Goal: Complete application form: Complete application form

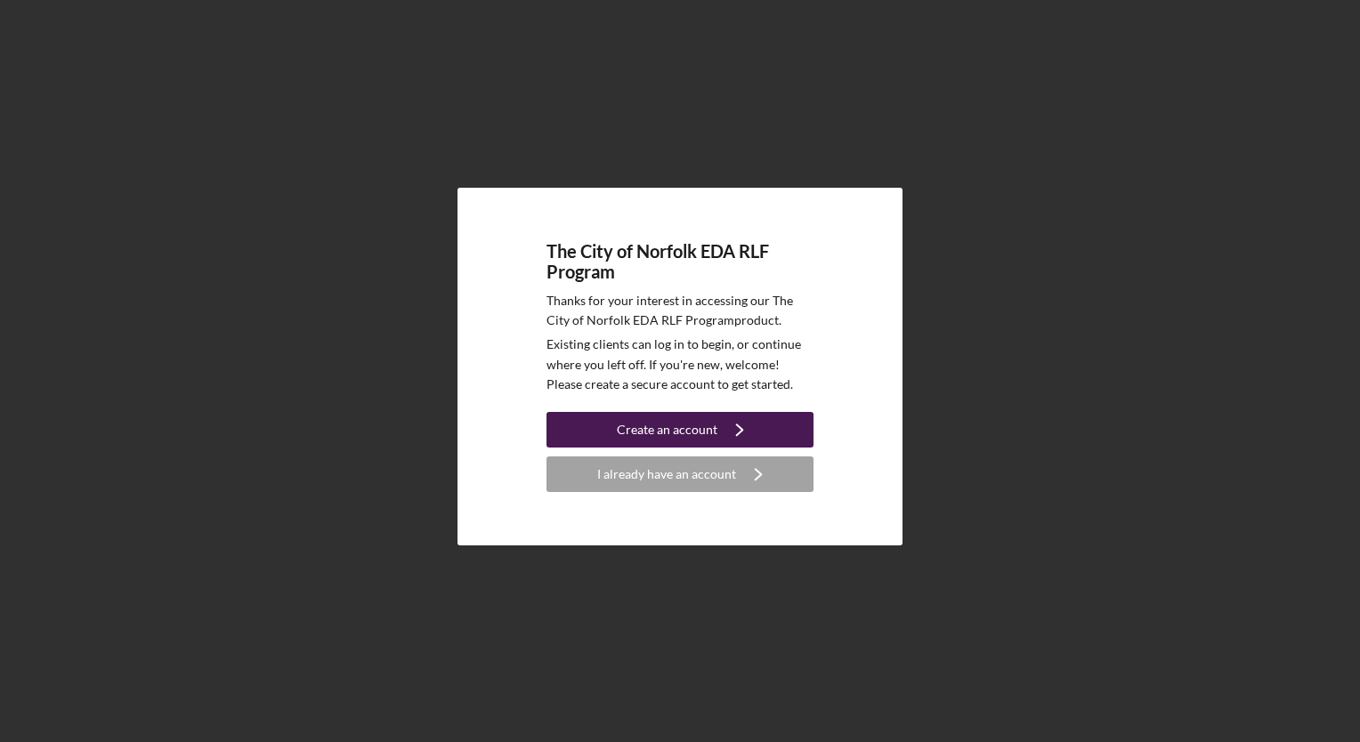
click at [702, 429] on div "Create an account" at bounding box center [667, 430] width 101 height 36
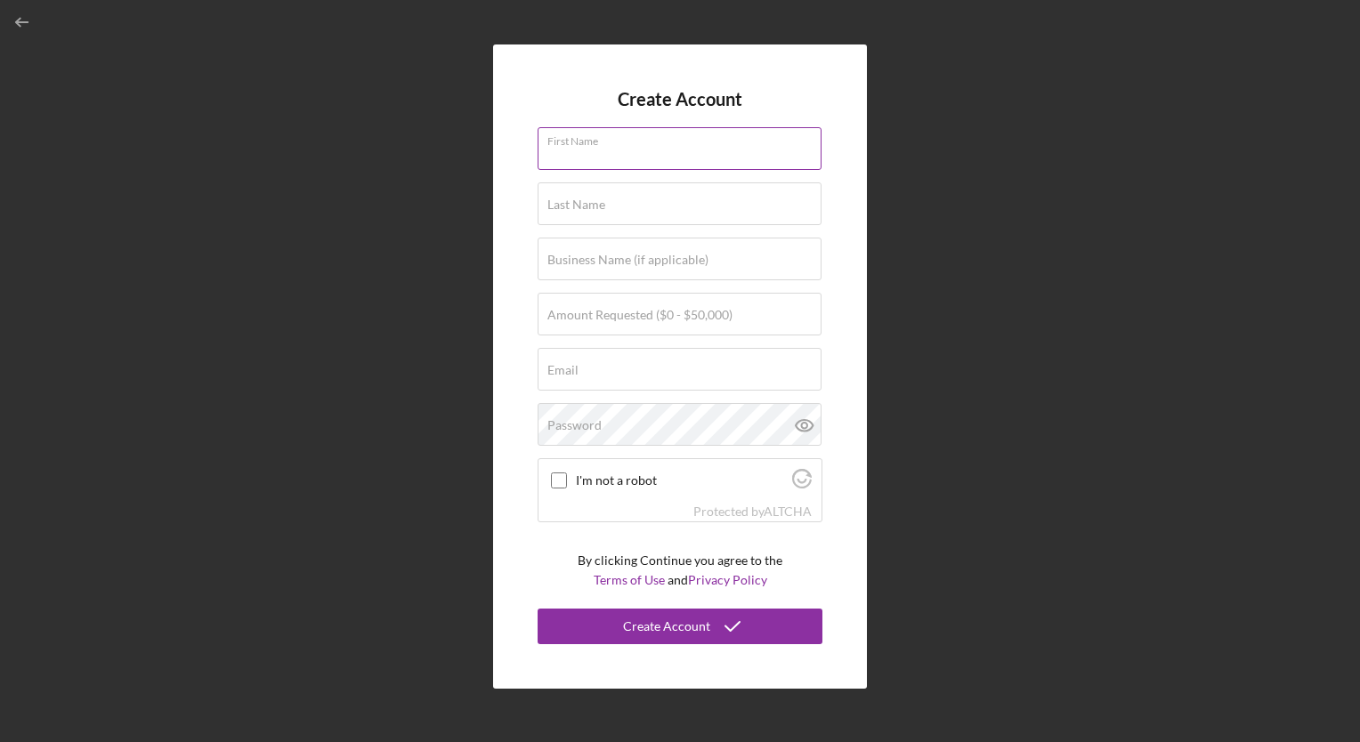
click at [635, 158] on input "First Name" at bounding box center [680, 148] width 284 height 43
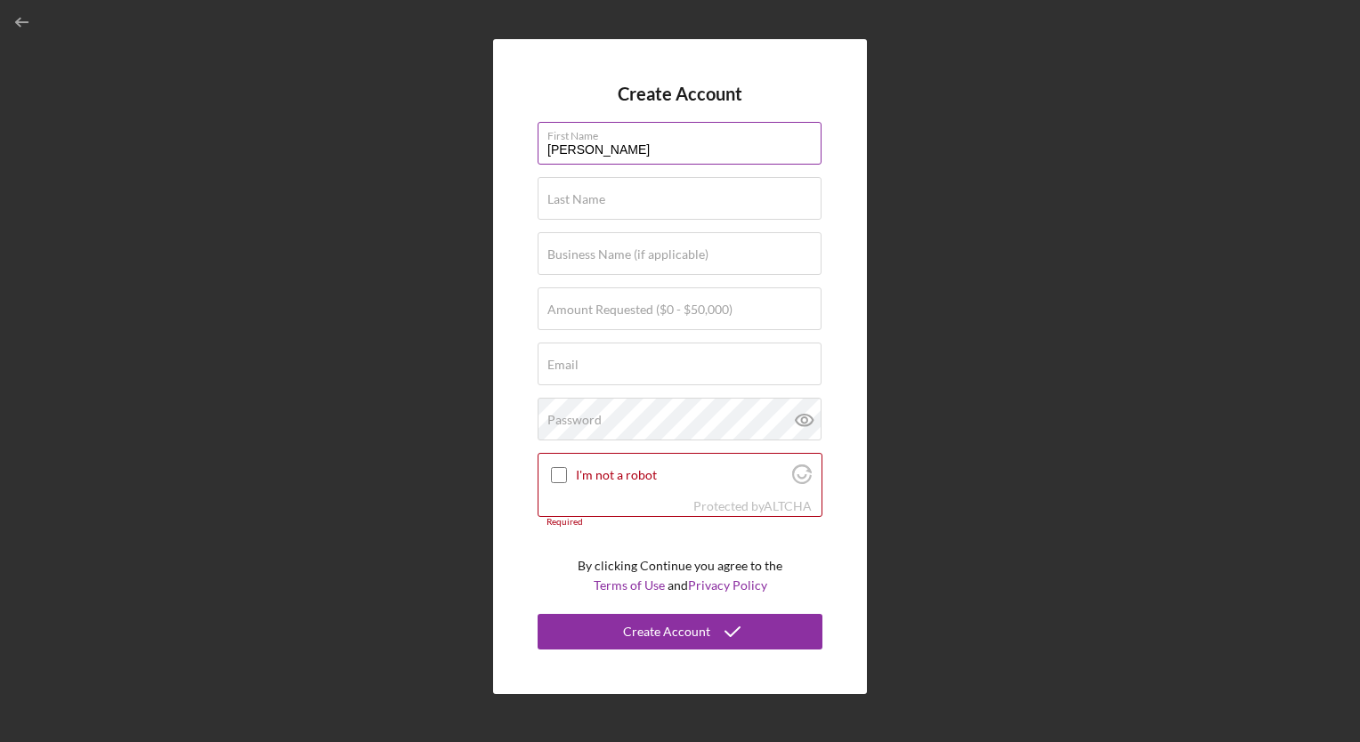
type input "[PERSON_NAME]"
type input "Short"
type input "DRS Automotive FantomWorks"
type input "$50,000"
type input "[EMAIL_ADDRESS][DOMAIN_NAME]"
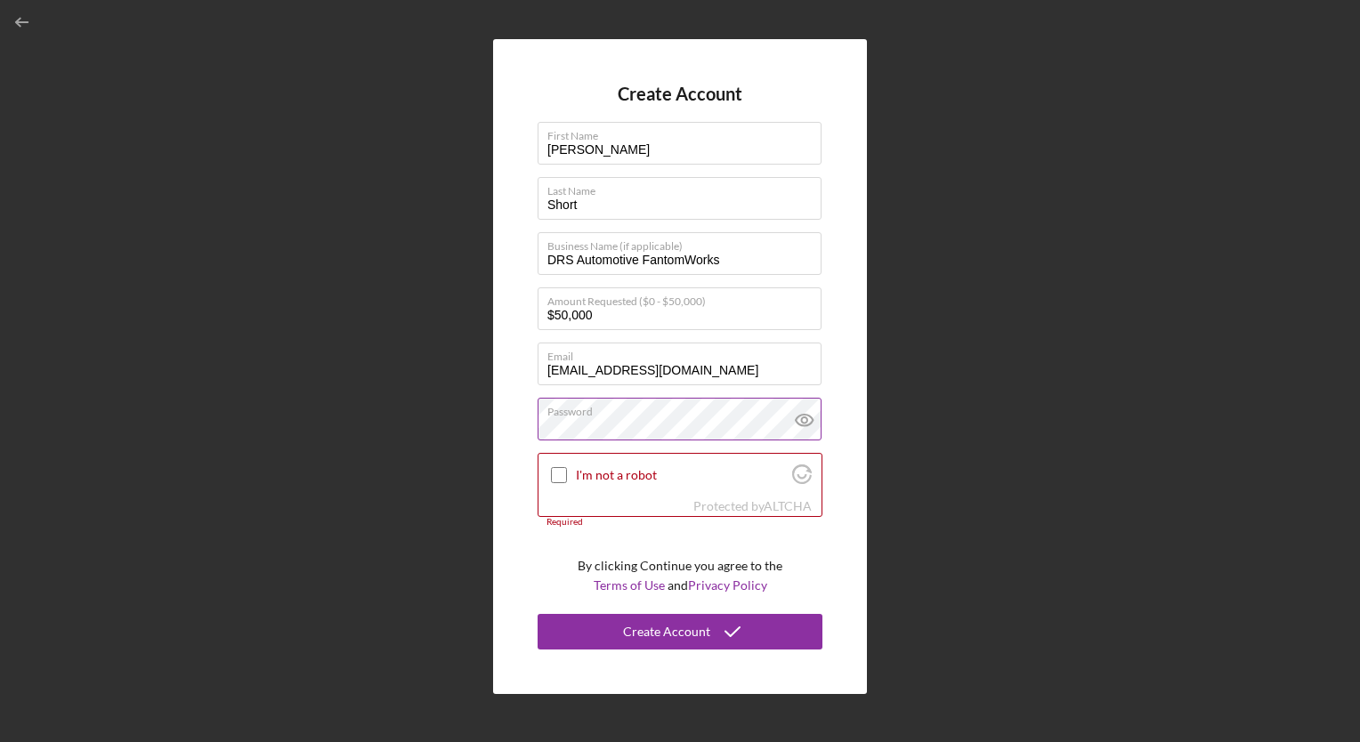
click at [812, 425] on icon at bounding box center [804, 420] width 45 height 45
click at [557, 482] on input "I'm not a robot" at bounding box center [559, 475] width 16 height 16
checkbox input "true"
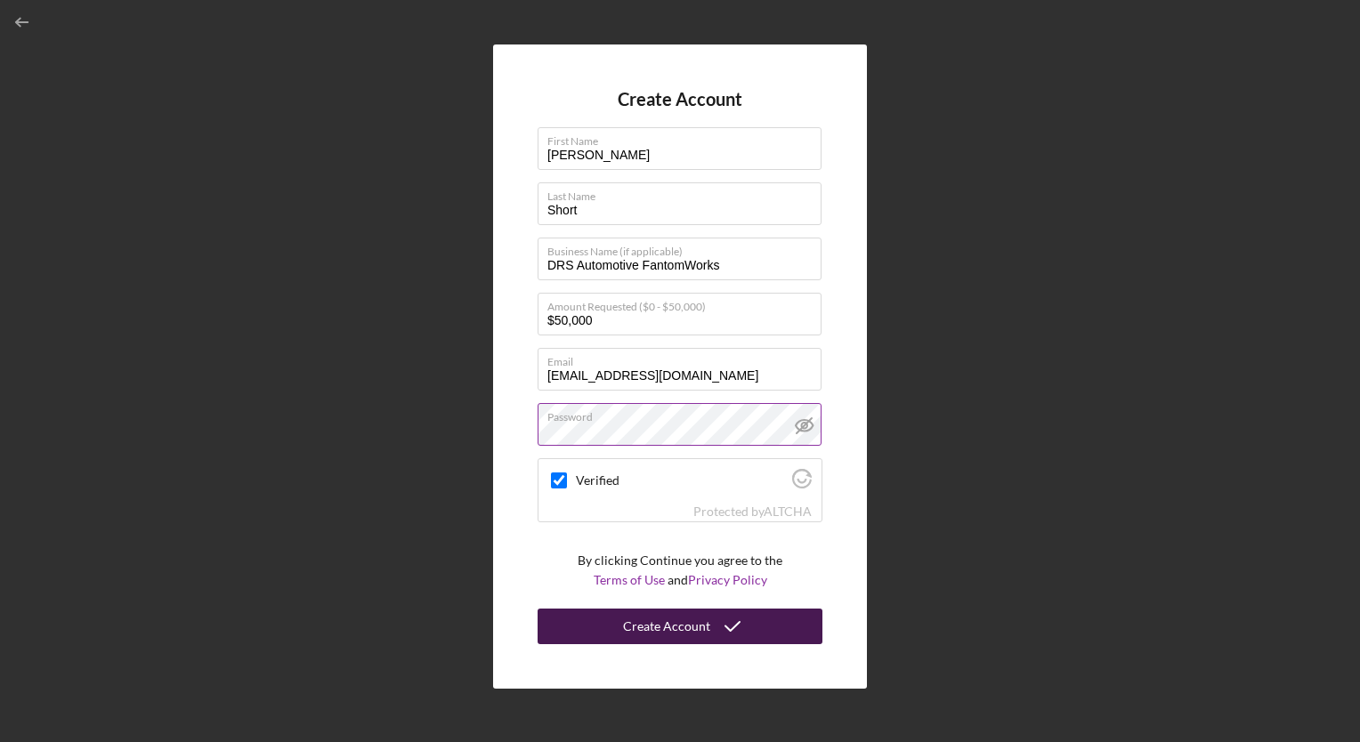
click at [698, 626] on div "Create Account" at bounding box center [666, 627] width 87 height 36
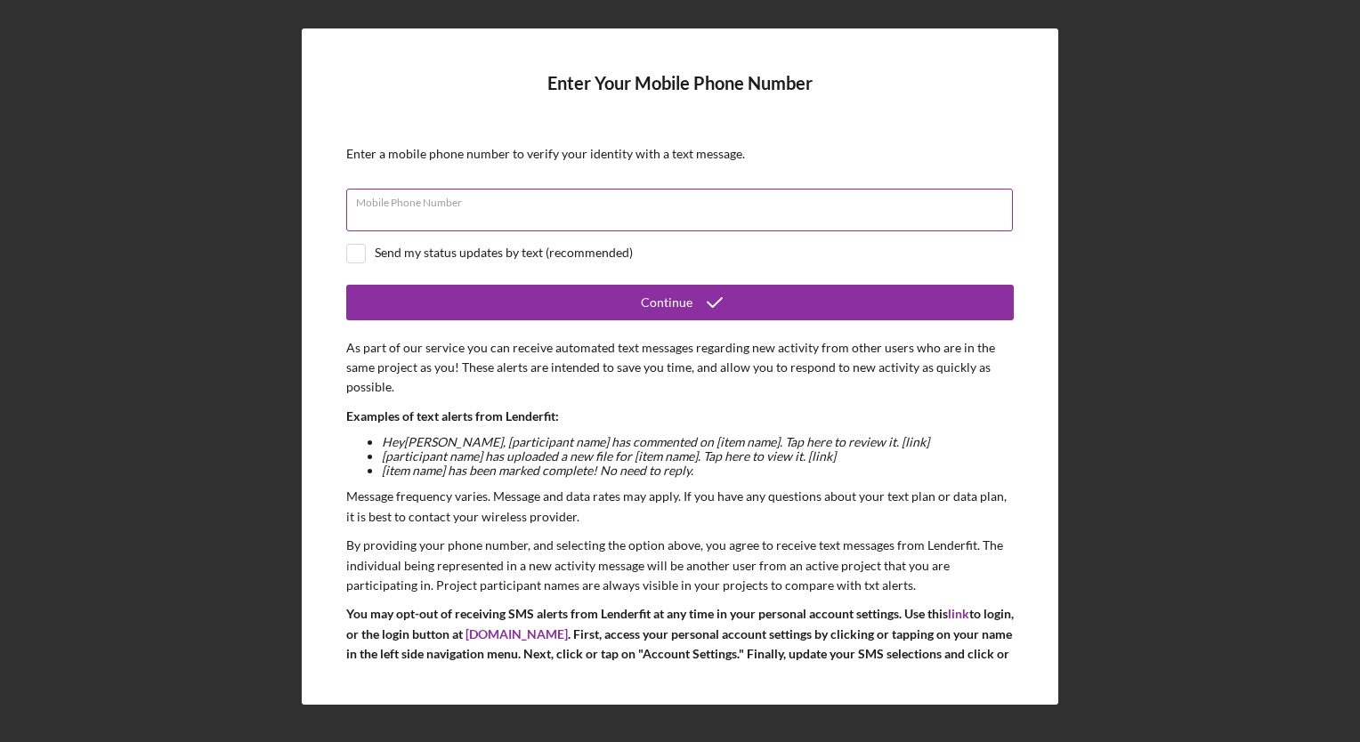
click at [741, 218] on input "Mobile Phone Number" at bounding box center [679, 210] width 667 height 43
type input "[PHONE_NUMBER]"
click at [349, 258] on input "checkbox" at bounding box center [356, 254] width 18 height 18
checkbox input "true"
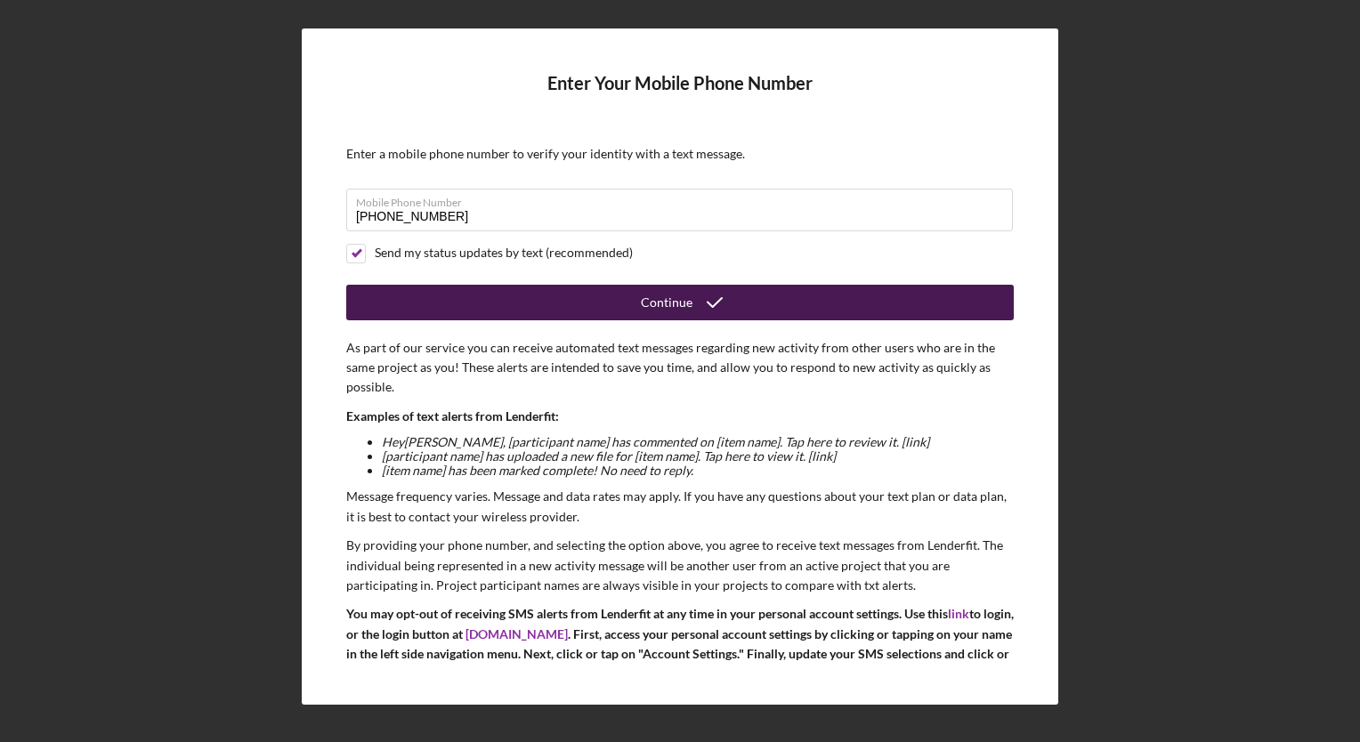
click at [700, 299] on icon "submit" at bounding box center [714, 302] width 45 height 45
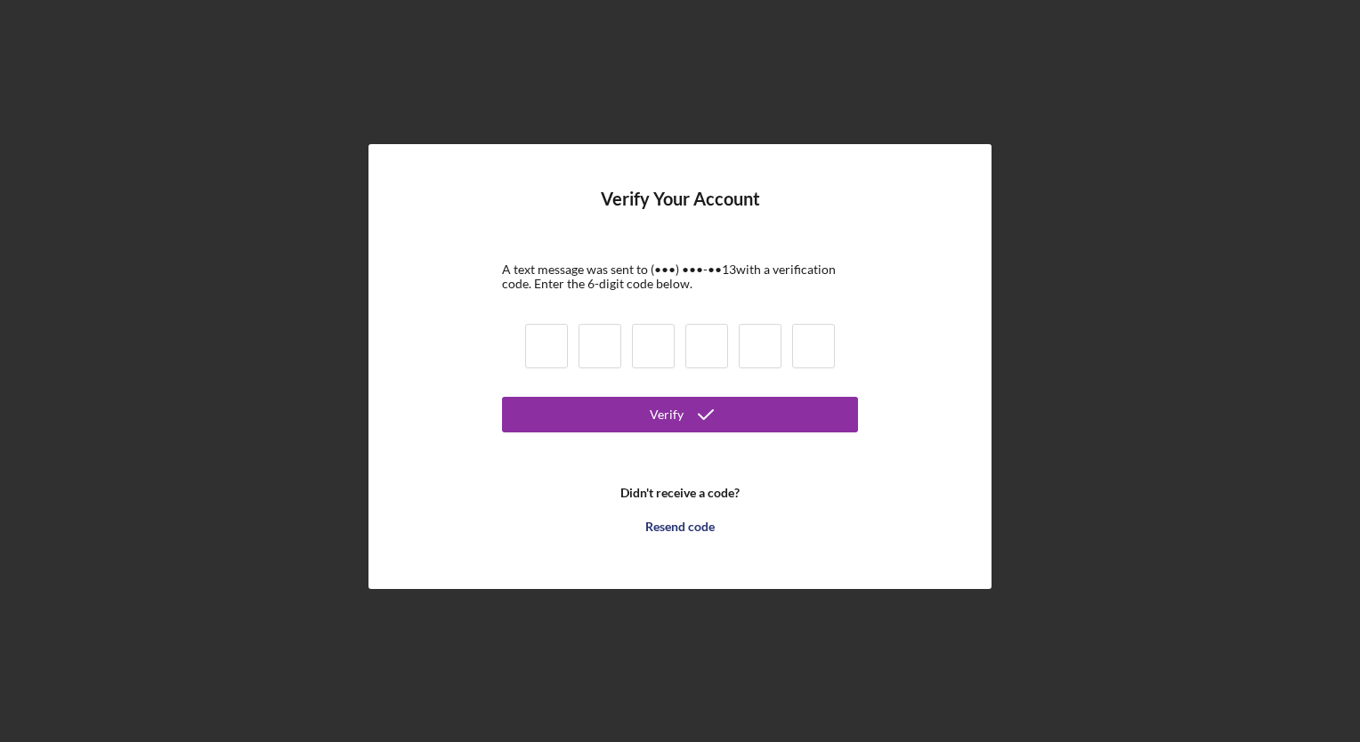
click at [682, 496] on b "Didn't receive a code?" at bounding box center [679, 493] width 119 height 14
